Goal: Feedback & Contribution: Leave review/rating

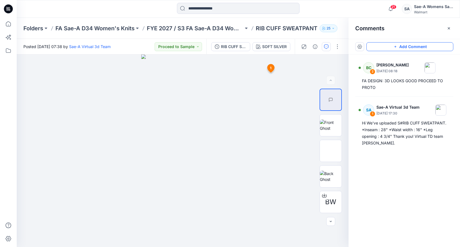
click at [405, 48] on button "Add Comment" at bounding box center [409, 46] width 87 height 9
click at [385, 46] on button "Click on the style to leave a comment" at bounding box center [409, 46] width 87 height 9
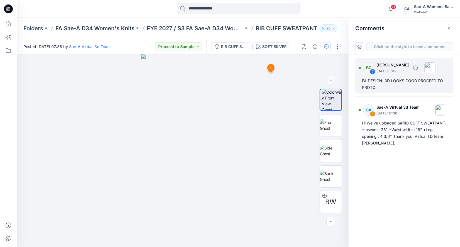
click at [371, 71] on div "2" at bounding box center [372, 72] width 6 height 6
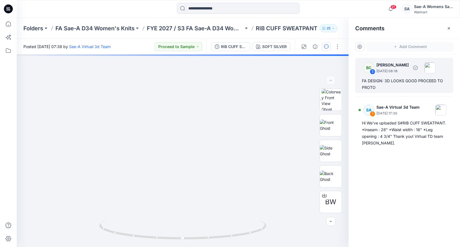
drag, startPoint x: 401, startPoint y: 77, endPoint x: 395, endPoint y: 79, distance: 6.6
click at [396, 78] on div "FA DESIGN: 3D LOOKS GOOD PROCEED TO PROTO" at bounding box center [404, 84] width 85 height 13
click at [368, 89] on div "FA DESIGN: 3D LOOKS GOOD PROCEED TO PROTO" at bounding box center [404, 84] width 85 height 13
click at [417, 68] on icon "button" at bounding box center [415, 68] width 4 height 4
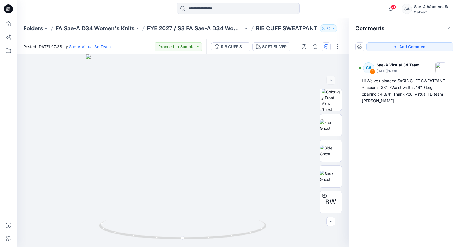
click at [449, 30] on icon "button" at bounding box center [448, 28] width 4 height 4
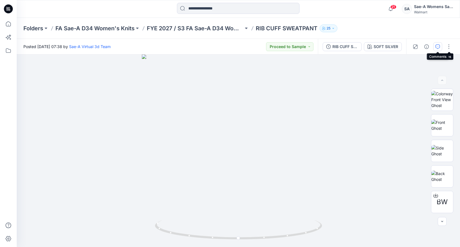
click at [438, 47] on icon "button" at bounding box center [437, 47] width 4 height 4
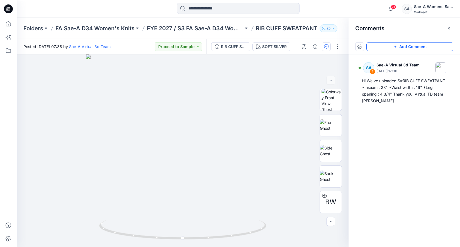
click at [385, 49] on button "Add Comment" at bounding box center [409, 46] width 87 height 9
click at [290, 85] on div "3" at bounding box center [182, 151] width 331 height 193
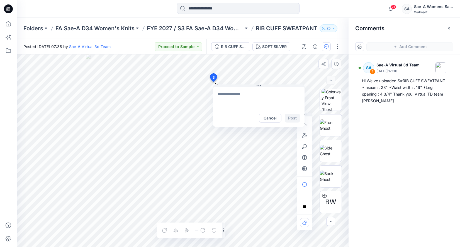
drag, startPoint x: 289, startPoint y: 82, endPoint x: 213, endPoint y: 78, distance: 76.4
click at [257, 119] on button "Cancel" at bounding box center [261, 118] width 23 height 9
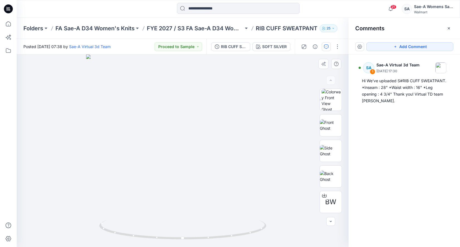
click at [448, 29] on icon "button" at bounding box center [448, 28] width 4 height 4
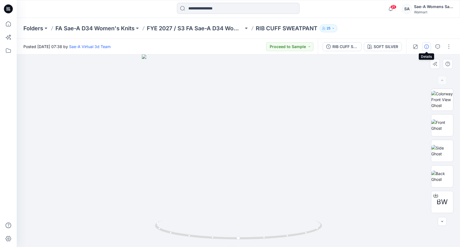
click at [427, 45] on icon "button" at bounding box center [426, 47] width 4 height 4
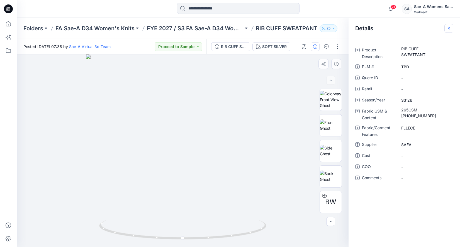
click at [448, 28] on icon "button" at bounding box center [448, 28] width 4 height 4
